Goal: Find specific page/section: Find specific page/section

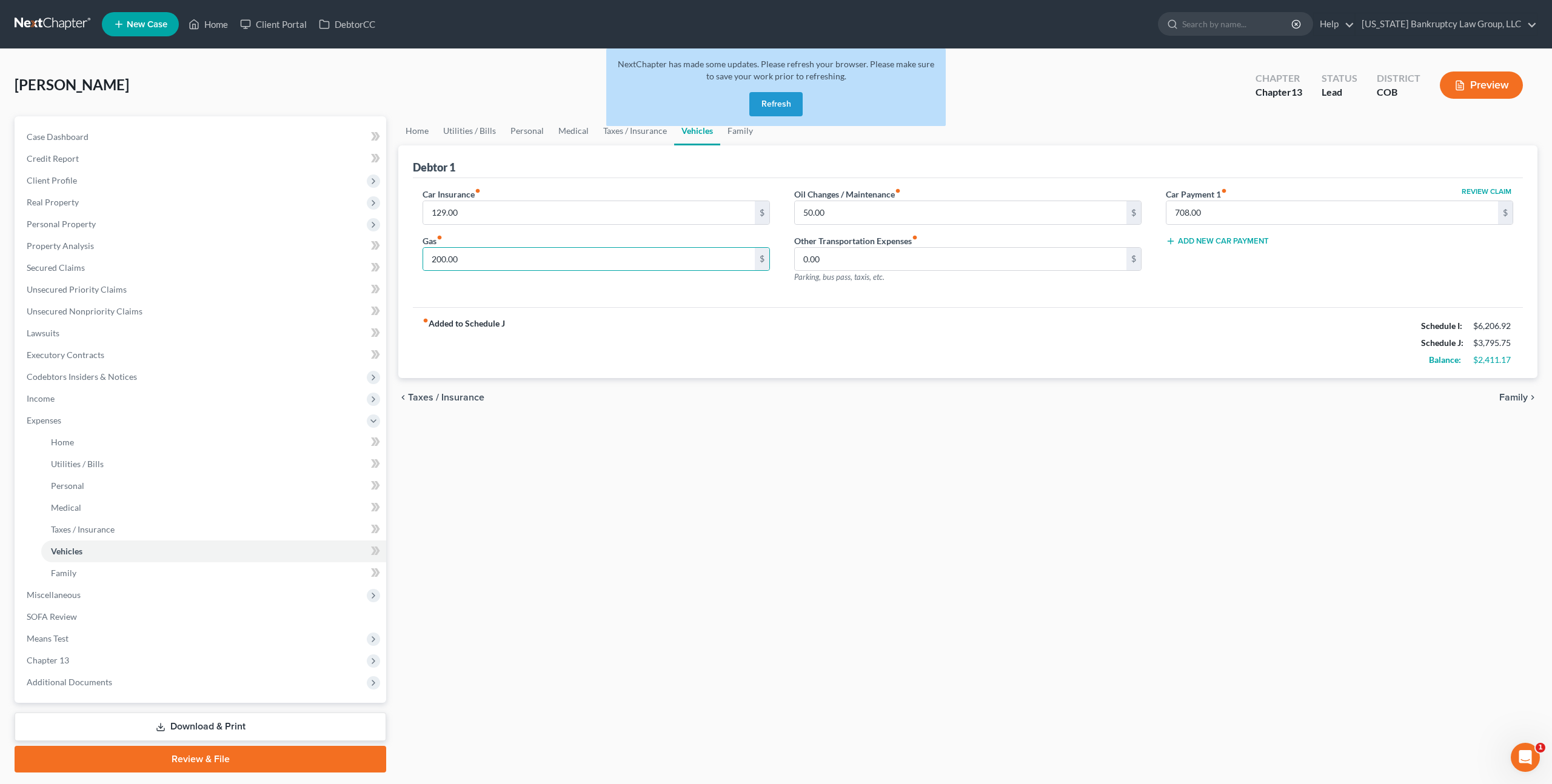
click at [774, 105] on button "Refresh" at bounding box center [776, 104] width 54 height 25
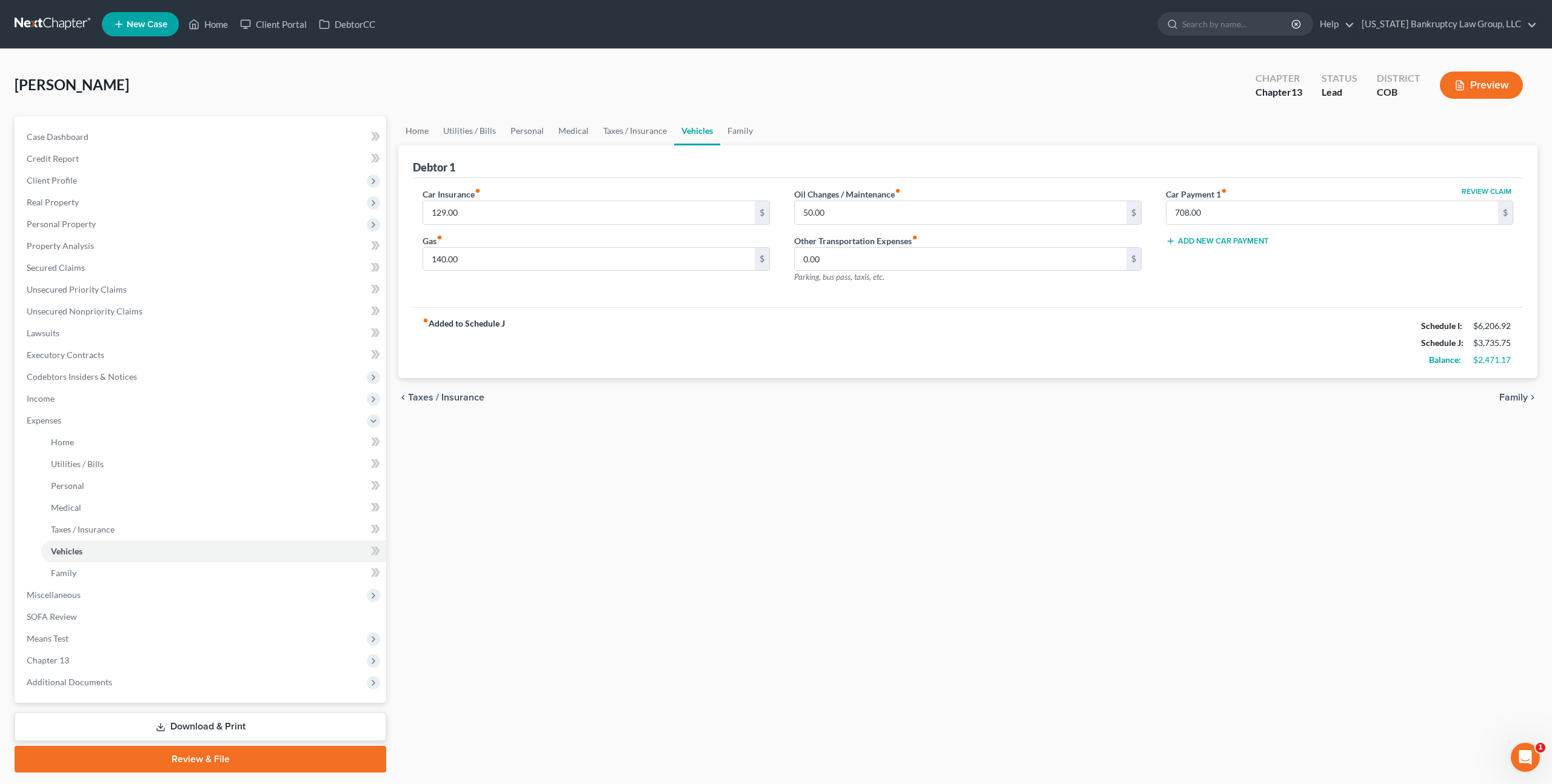
click at [33, 24] on link at bounding box center [53, 24] width 77 height 22
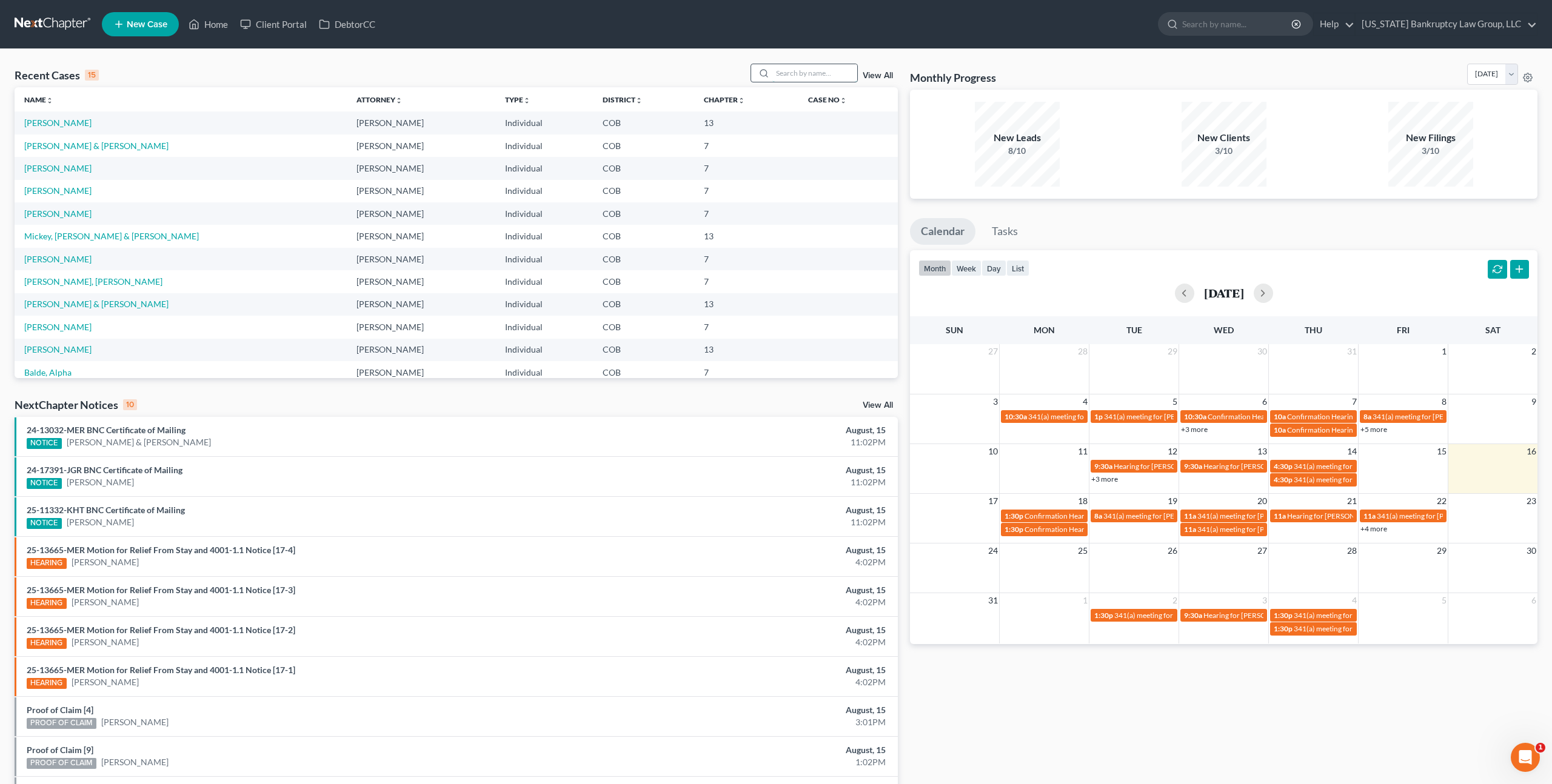
click at [808, 74] on input "search" at bounding box center [815, 73] width 85 height 18
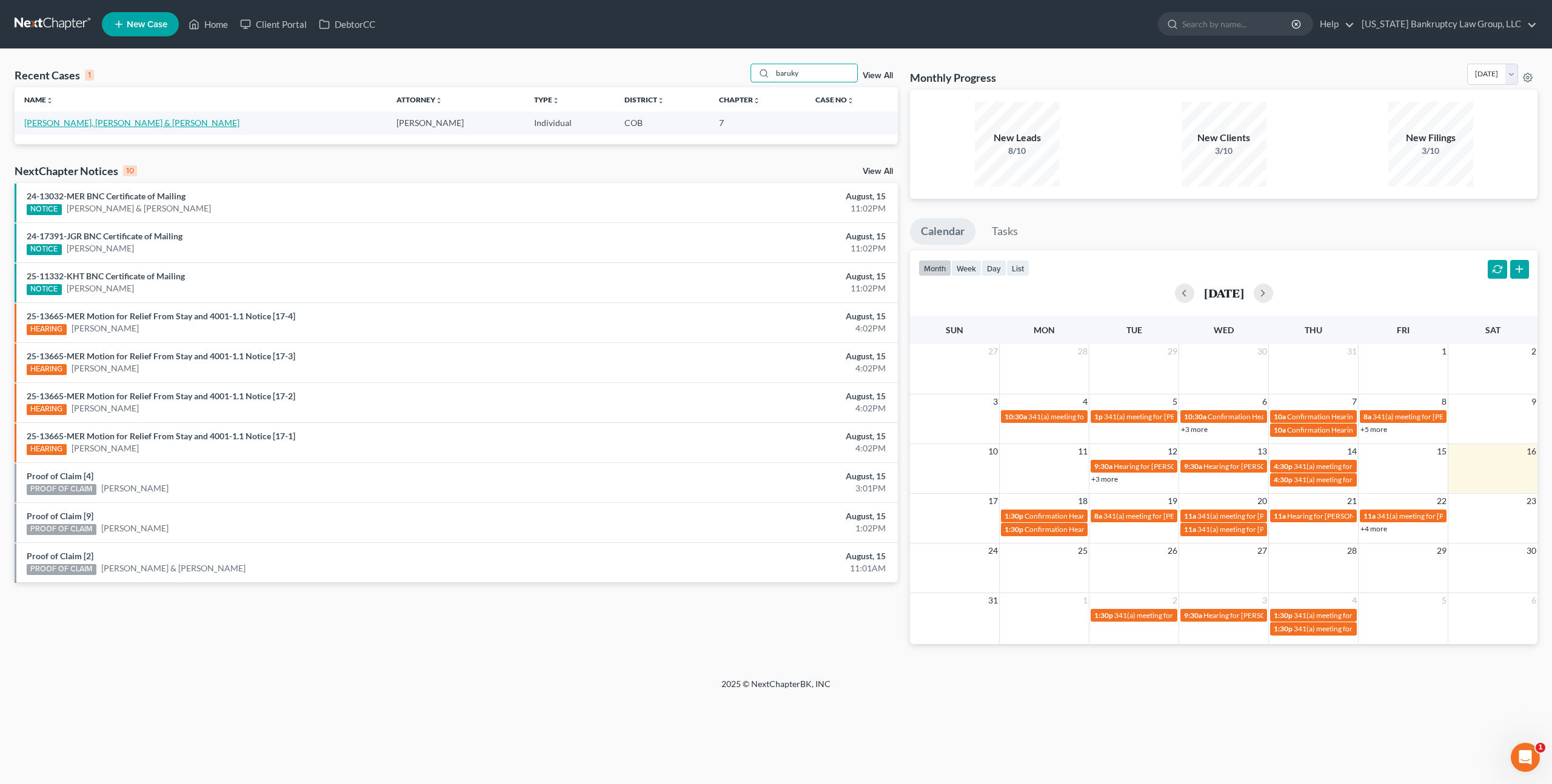
type input "baruky"
click at [62, 124] on link "[PERSON_NAME], [PERSON_NAME] & [PERSON_NAME]" at bounding box center [132, 123] width 215 height 10
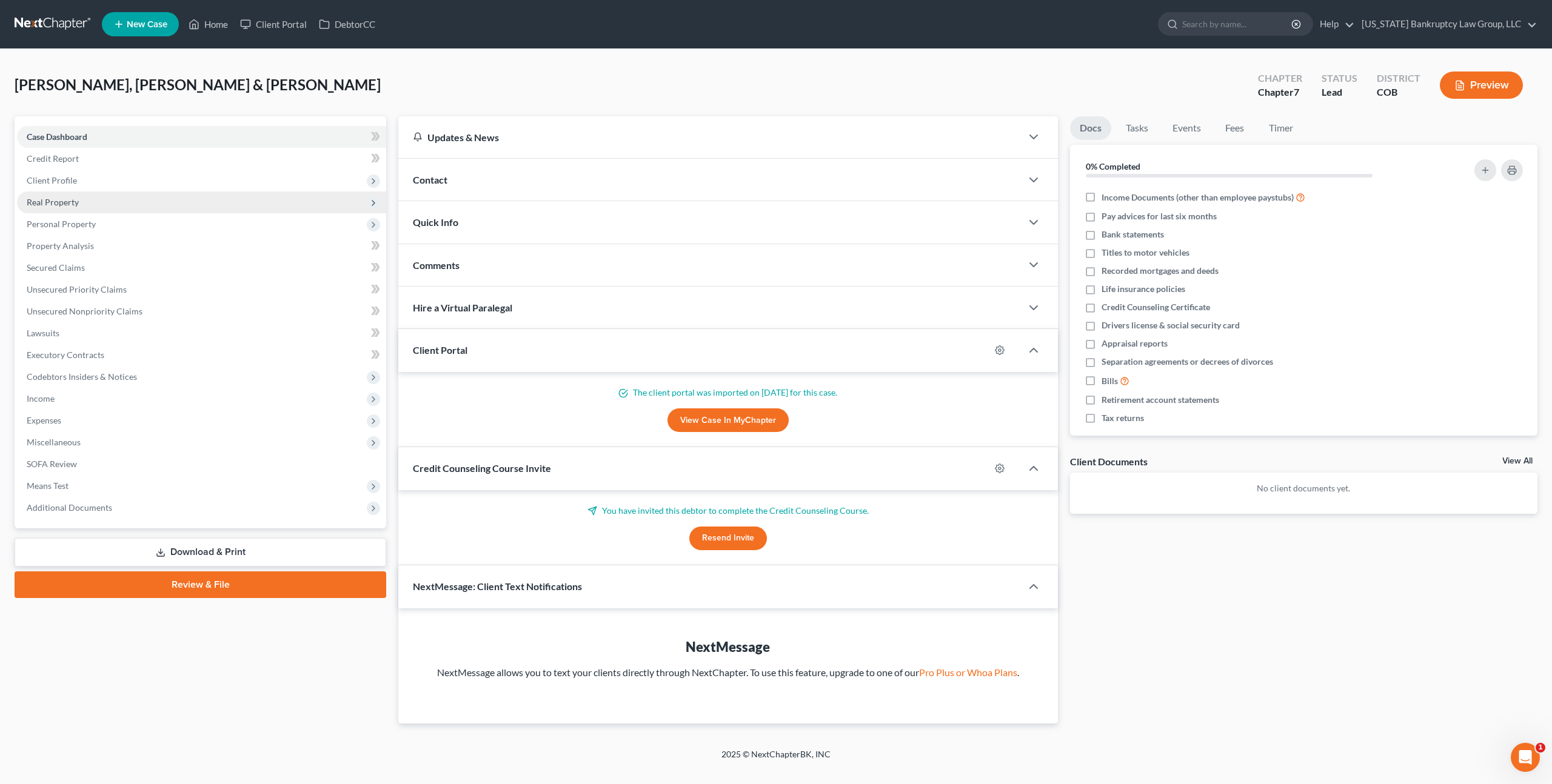
click at [66, 205] on span "Real Property" at bounding box center [52, 202] width 52 height 10
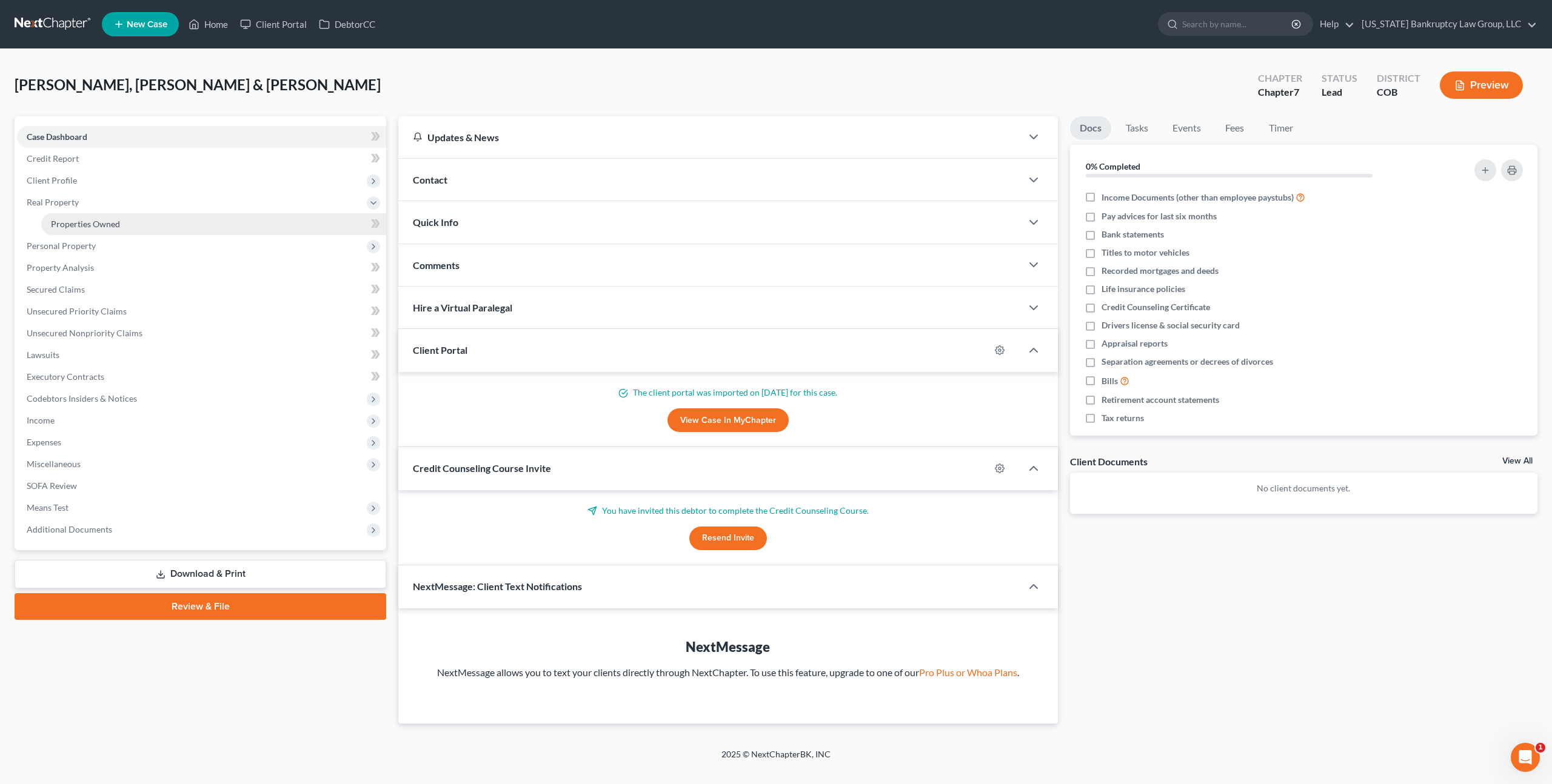
click at [72, 220] on span "Properties Owned" at bounding box center [86, 224] width 69 height 10
